Goal: Transaction & Acquisition: Purchase product/service

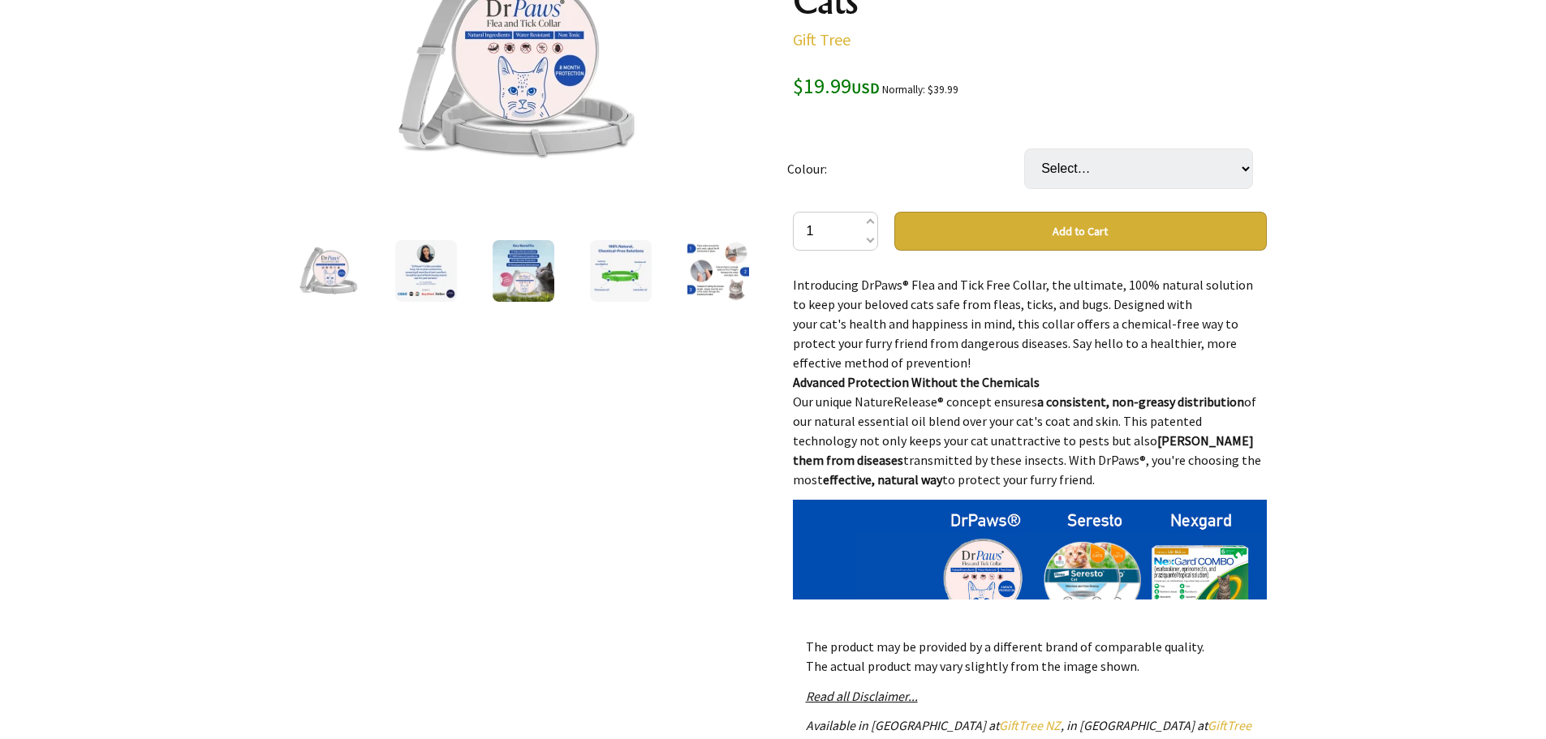
scroll to position [270, 0]
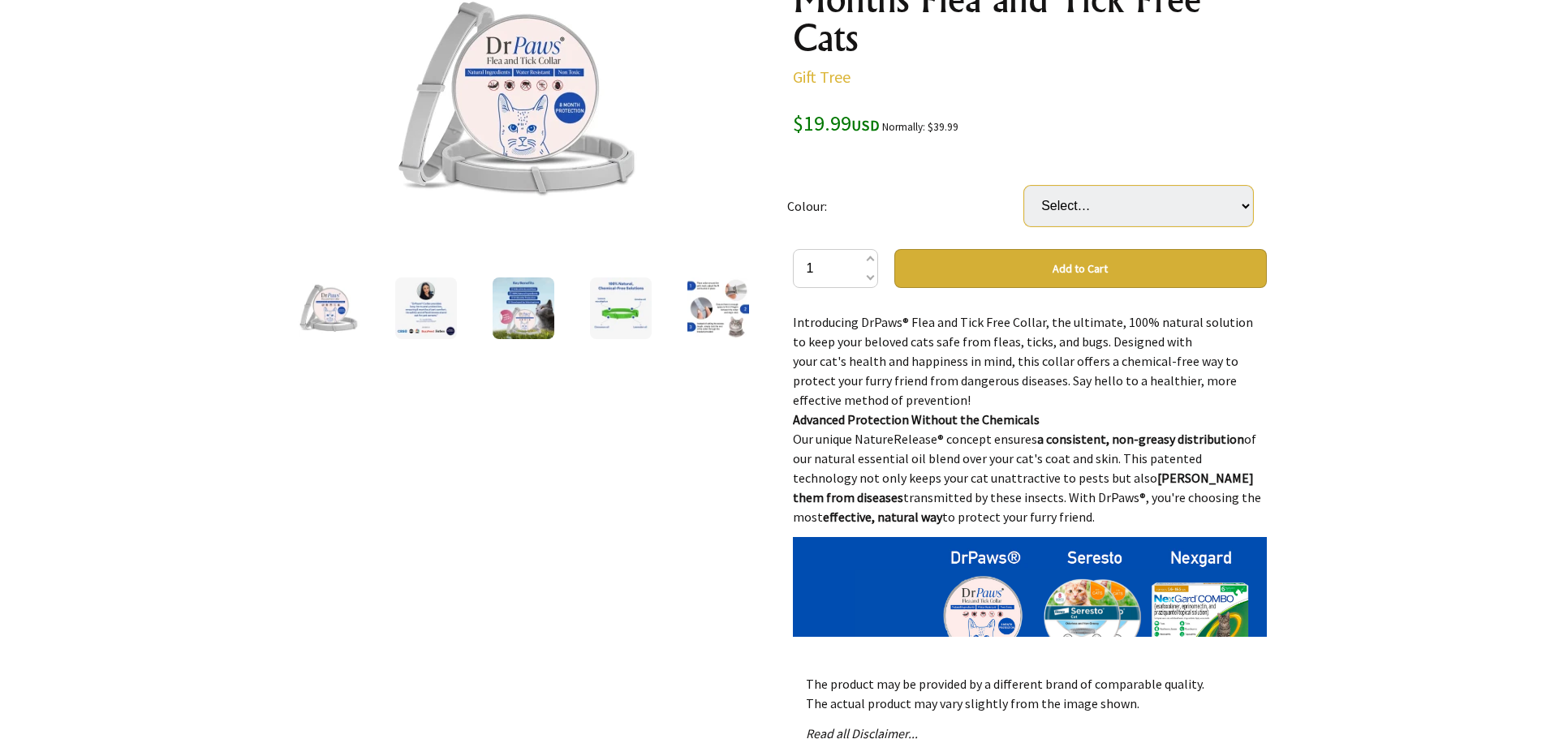
click at [1140, 186] on select "Select… Gray Black Green" at bounding box center [1138, 206] width 229 height 41
select select "Gray"
click at [1024, 186] on select "Select… Gray Black Green" at bounding box center [1138, 206] width 229 height 41
click at [1096, 186] on select "Select… Gray Black Green" at bounding box center [1138, 206] width 229 height 41
select select "Green"
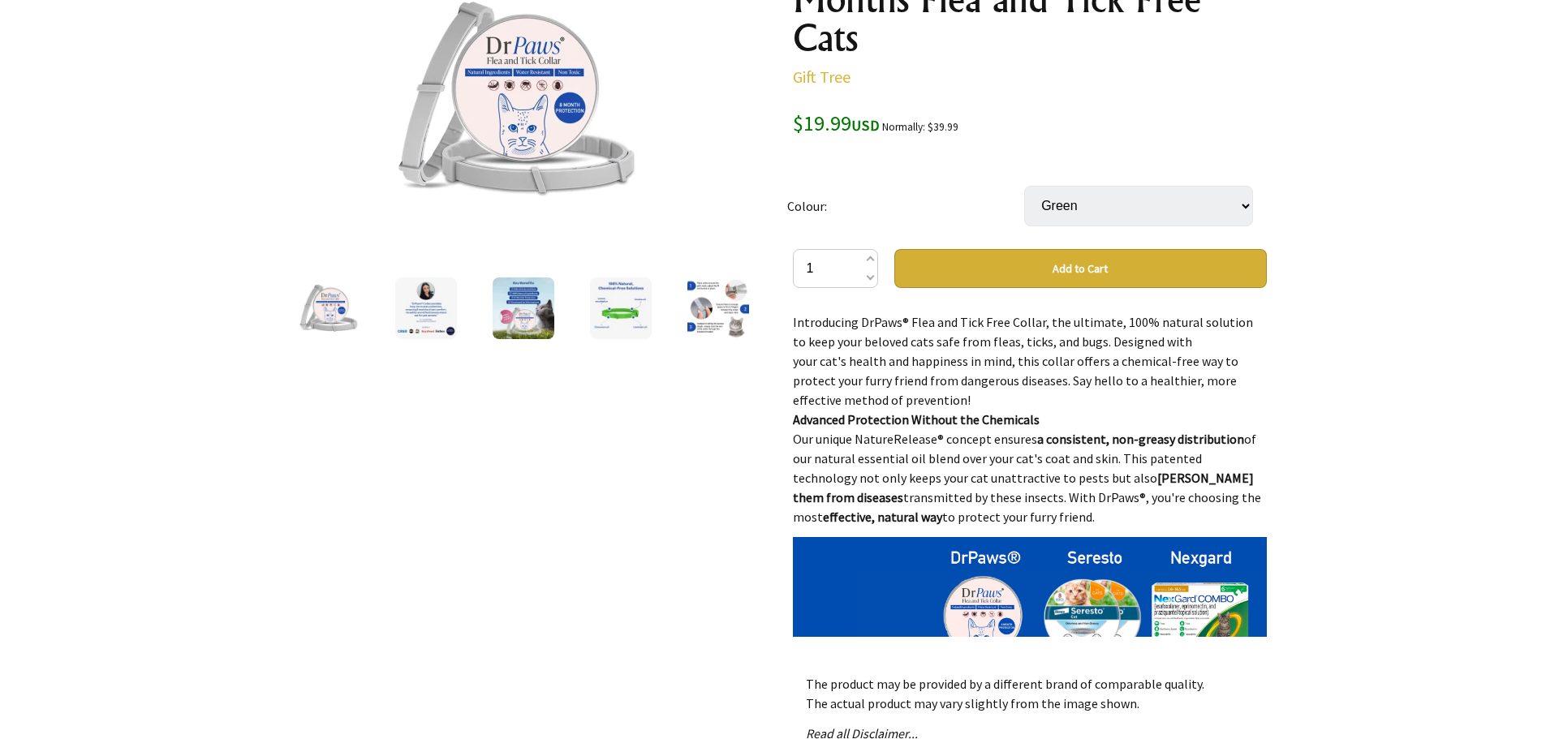
click at [1024, 186] on select "Select… Gray Black Green" at bounding box center [1138, 206] width 229 height 41
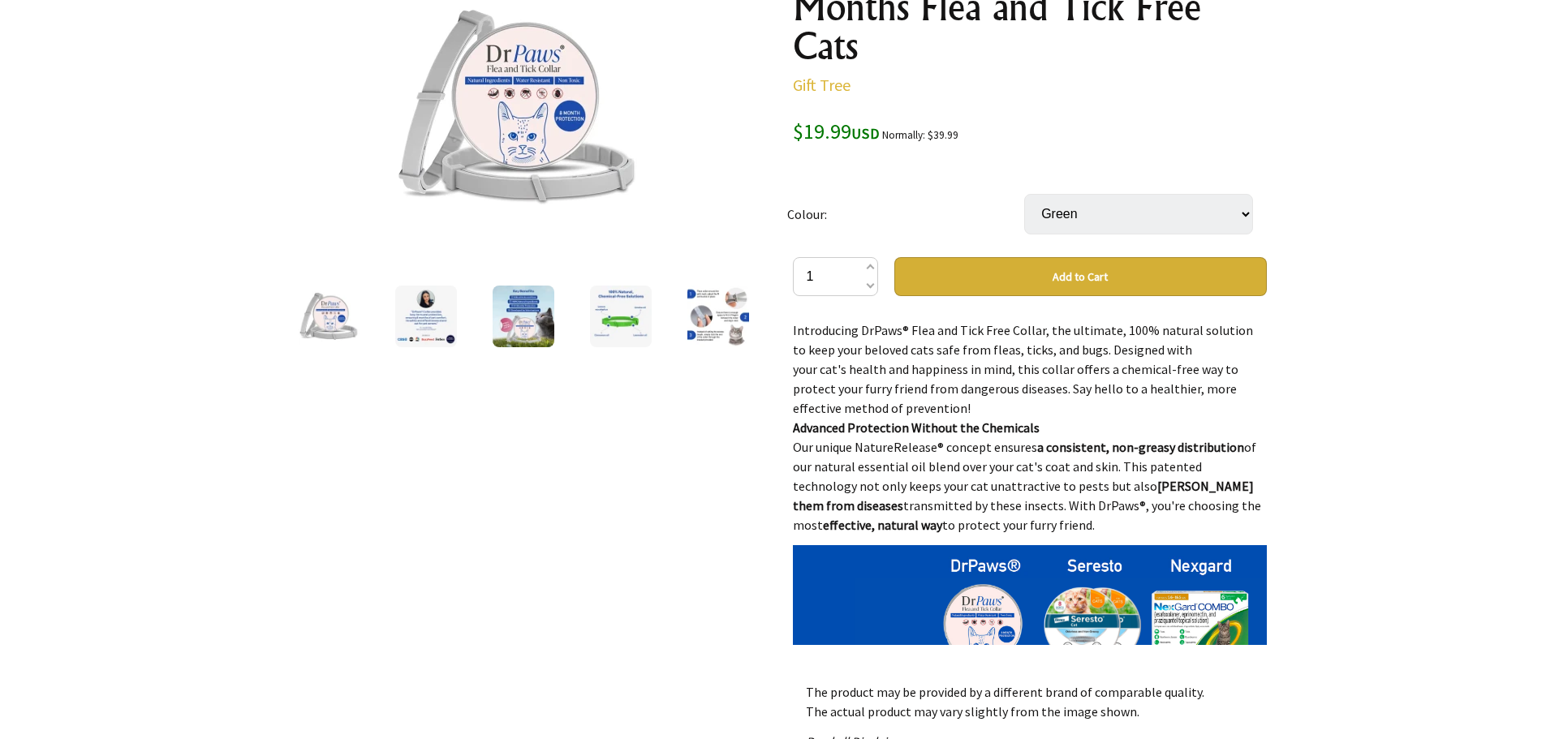
scroll to position [0, 0]
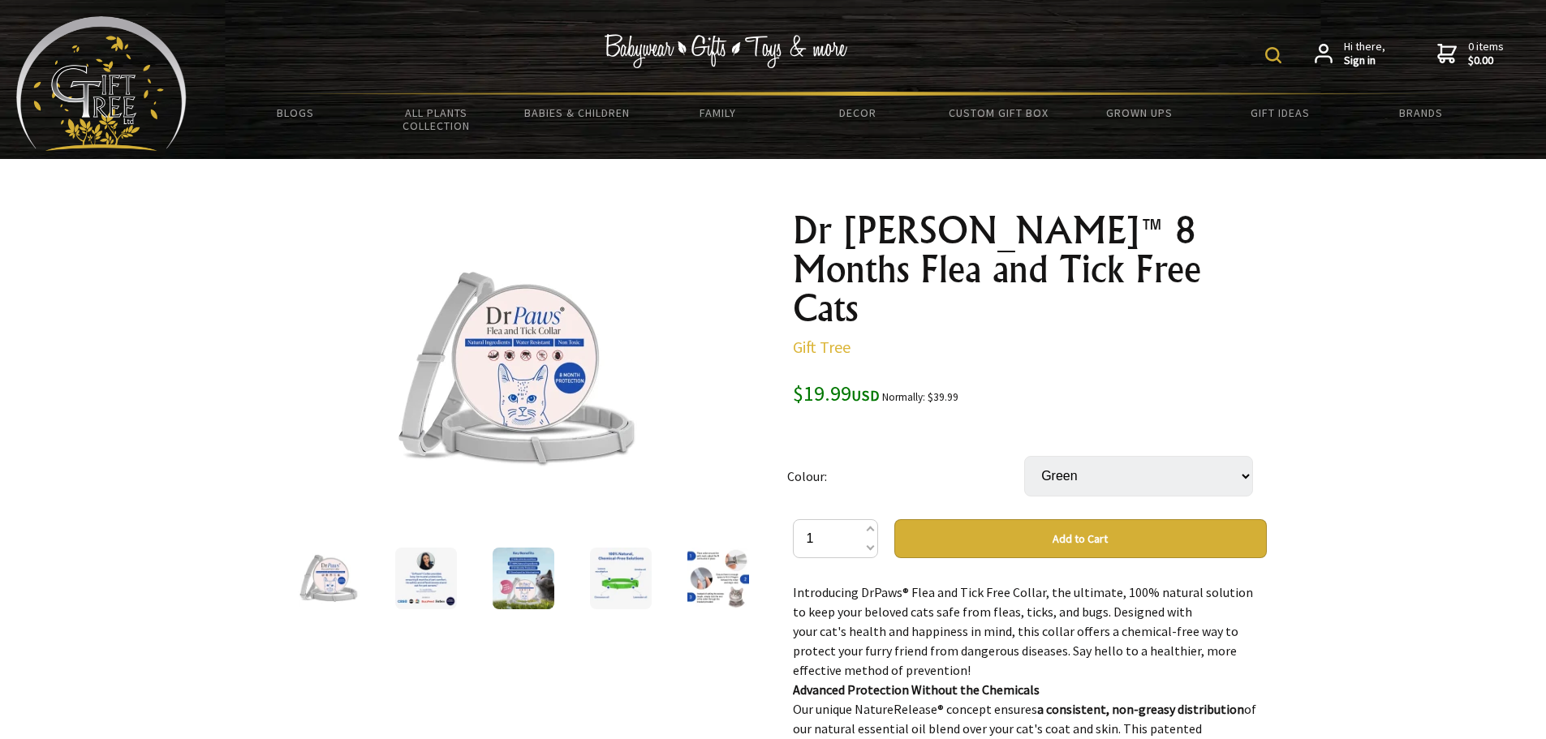
click at [1087, 456] on select "Select… Gray Black Green" at bounding box center [1138, 476] width 229 height 41
select select "Black"
click at [1024, 456] on select "Select… Gray Black Green" at bounding box center [1138, 476] width 229 height 41
